Goal: Information Seeking & Learning: Compare options

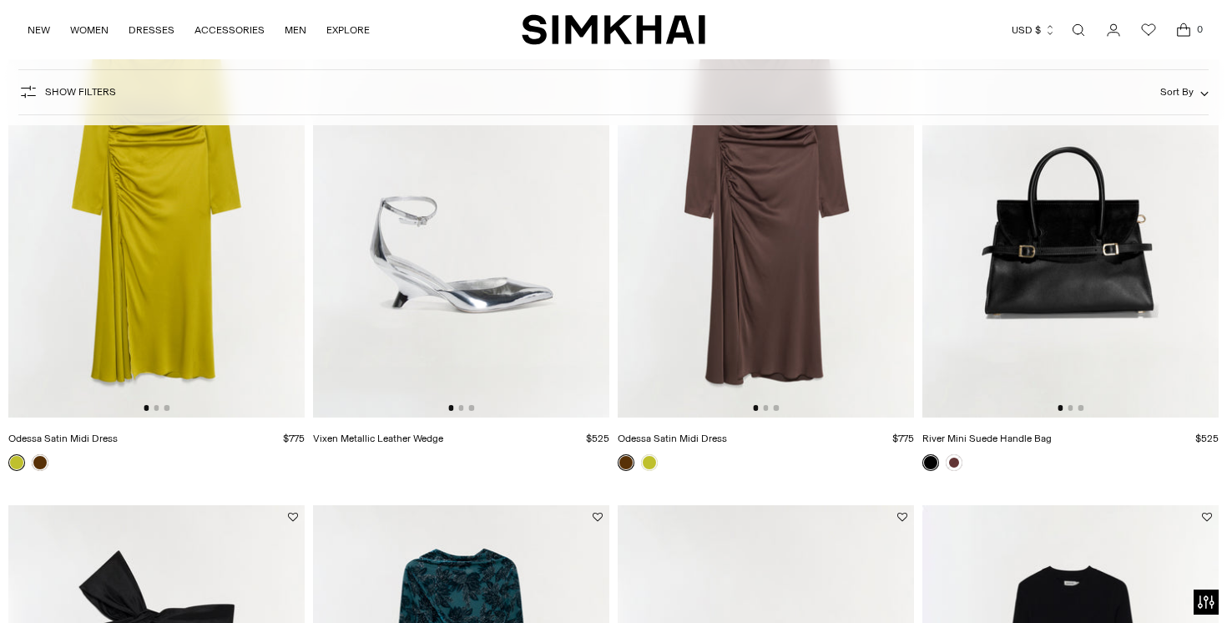
scroll to position [795, 0]
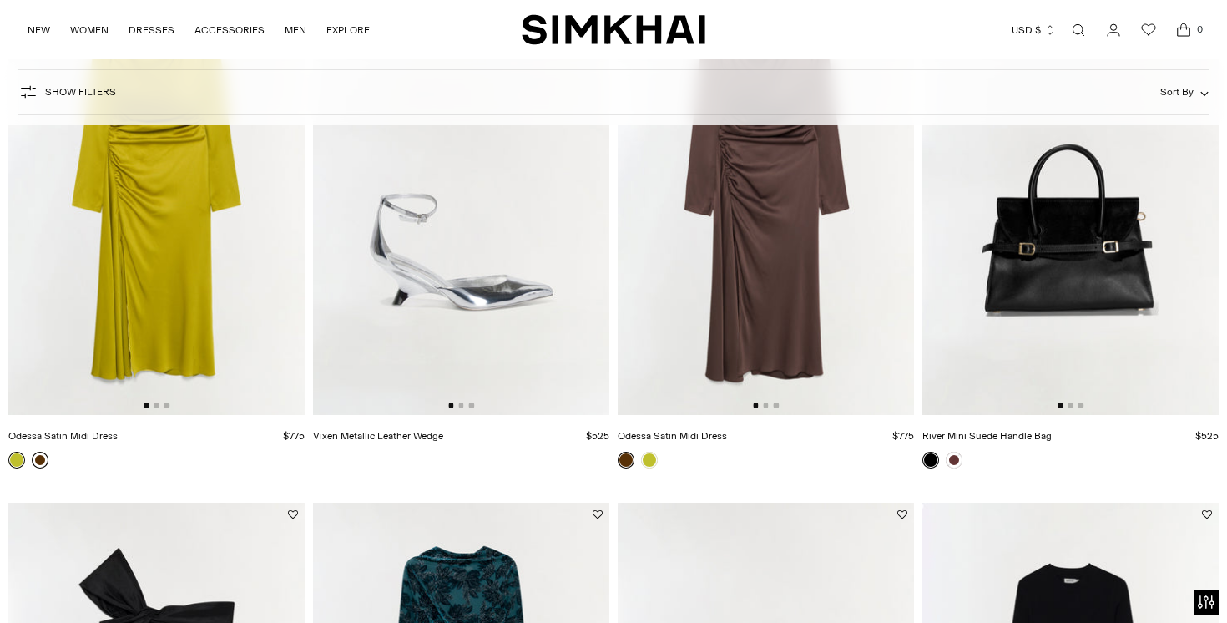
click at [36, 464] on link at bounding box center [40, 460] width 17 height 17
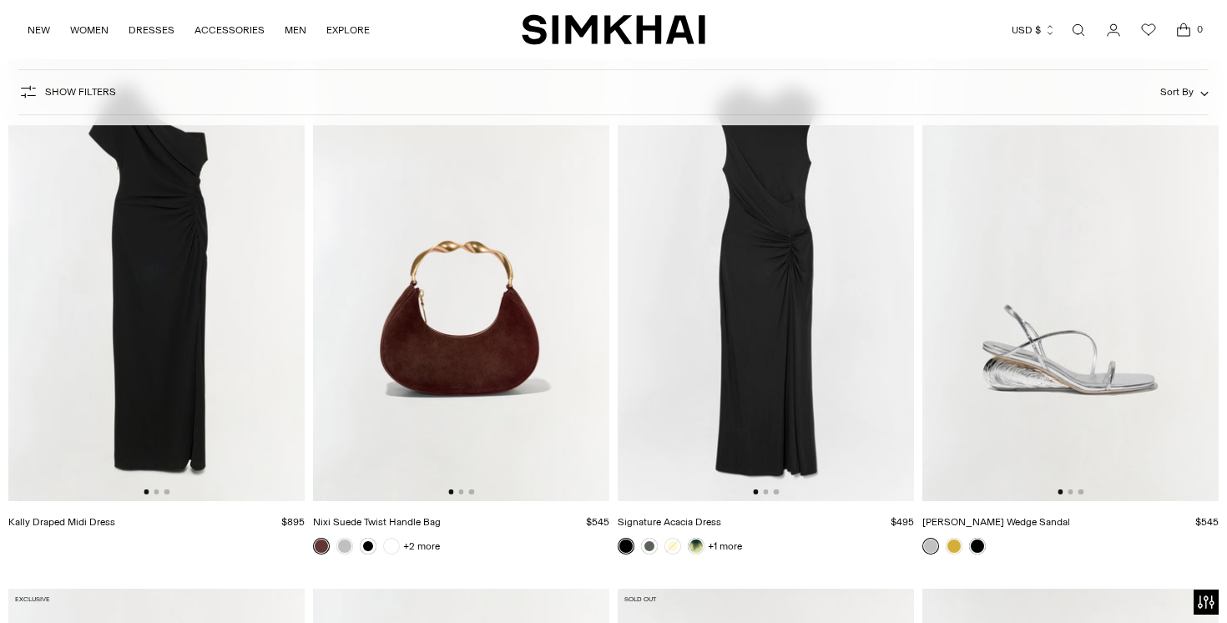
scroll to position [5553, 0]
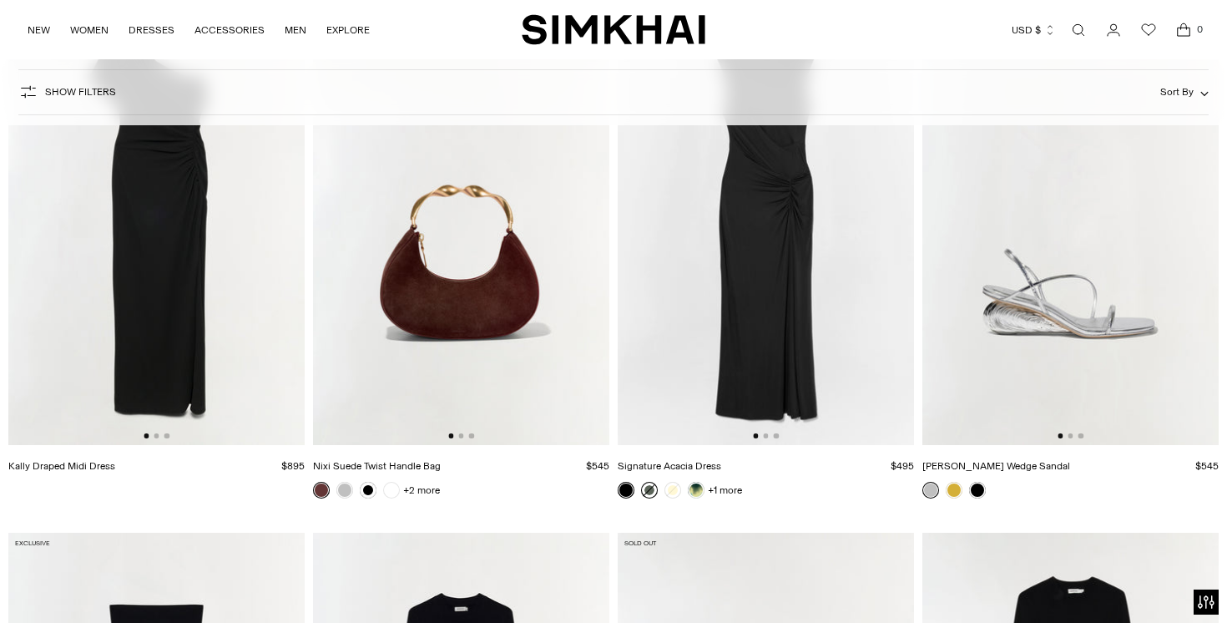
click at [649, 491] on link at bounding box center [649, 490] width 17 height 17
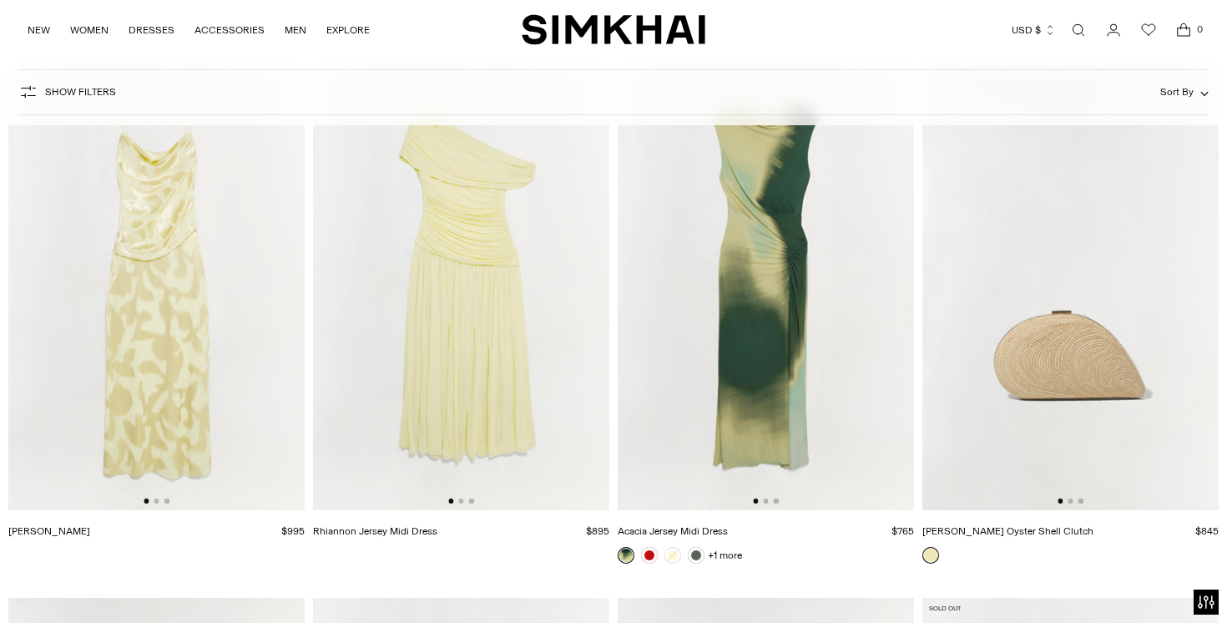
scroll to position [7621, 0]
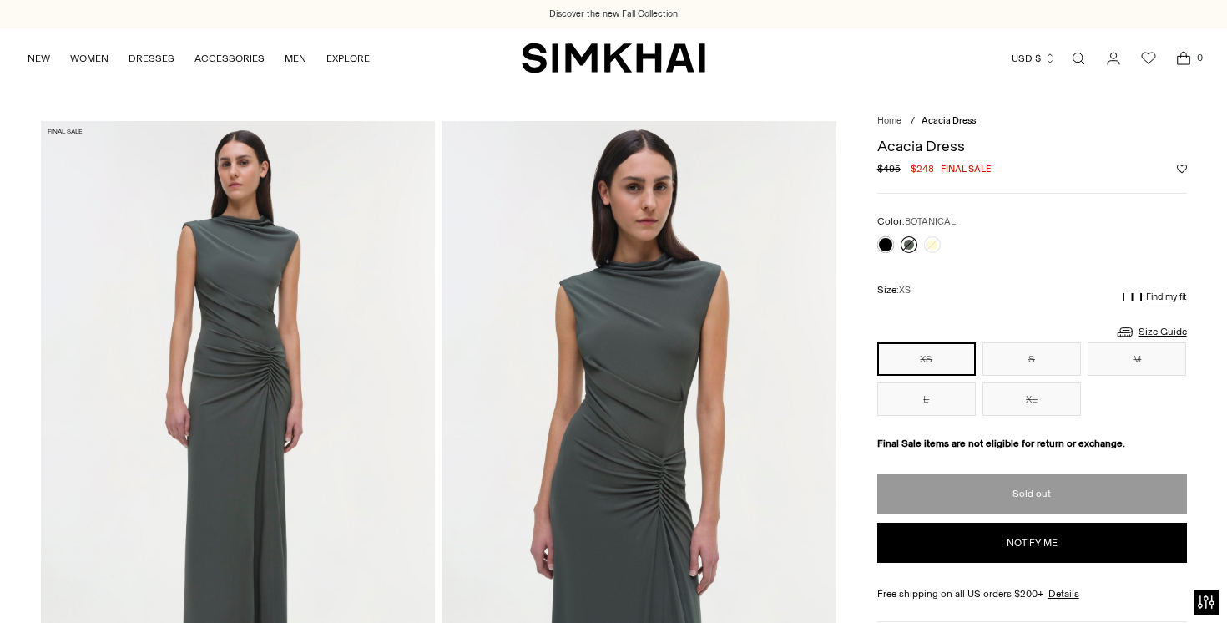
click at [911, 244] on link at bounding box center [909, 244] width 17 height 17
